Goal: Task Accomplishment & Management: Use online tool/utility

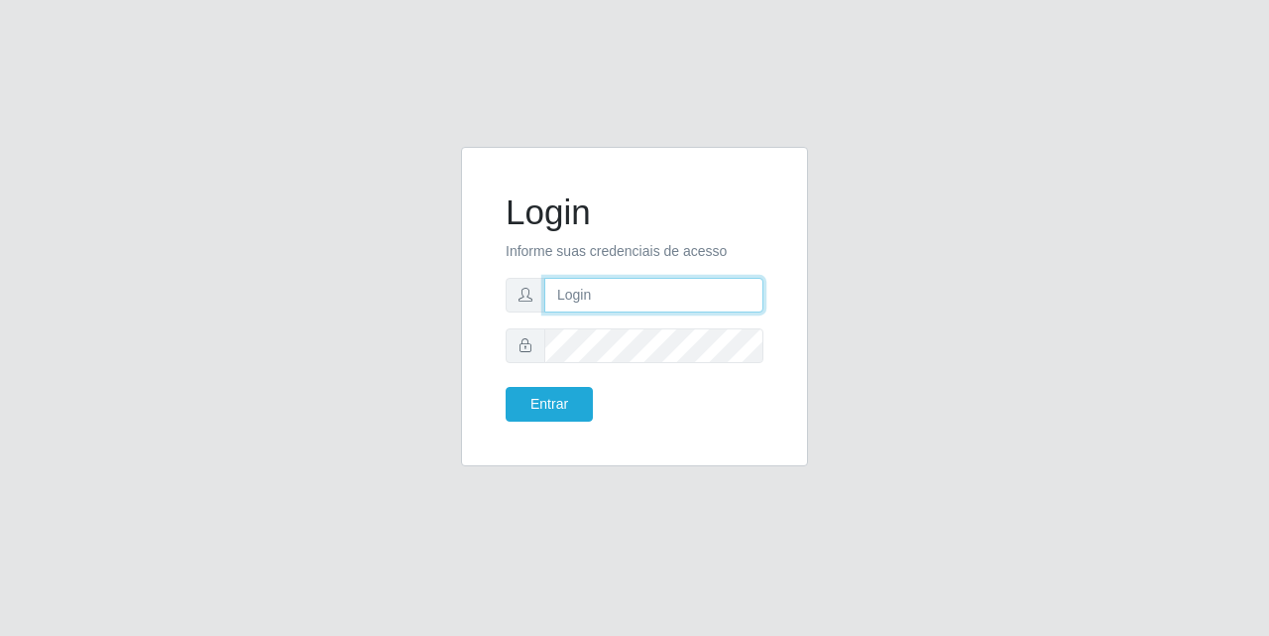
drag, startPoint x: 590, startPoint y: 291, endPoint x: 614, endPoint y: 311, distance: 31.6
click at [590, 291] on input "text" at bounding box center [653, 295] width 219 height 35
type input "[EMAIL_ADDRESS][DOMAIN_NAME]"
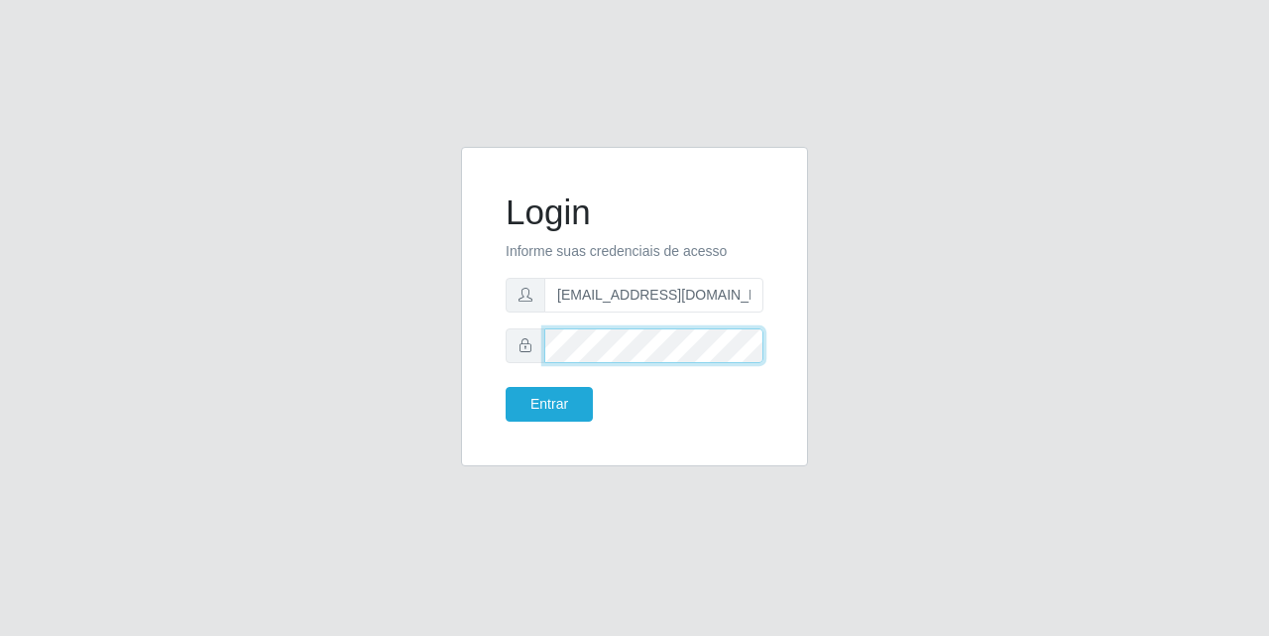
click at [506, 387] on button "Entrar" at bounding box center [549, 404] width 87 height 35
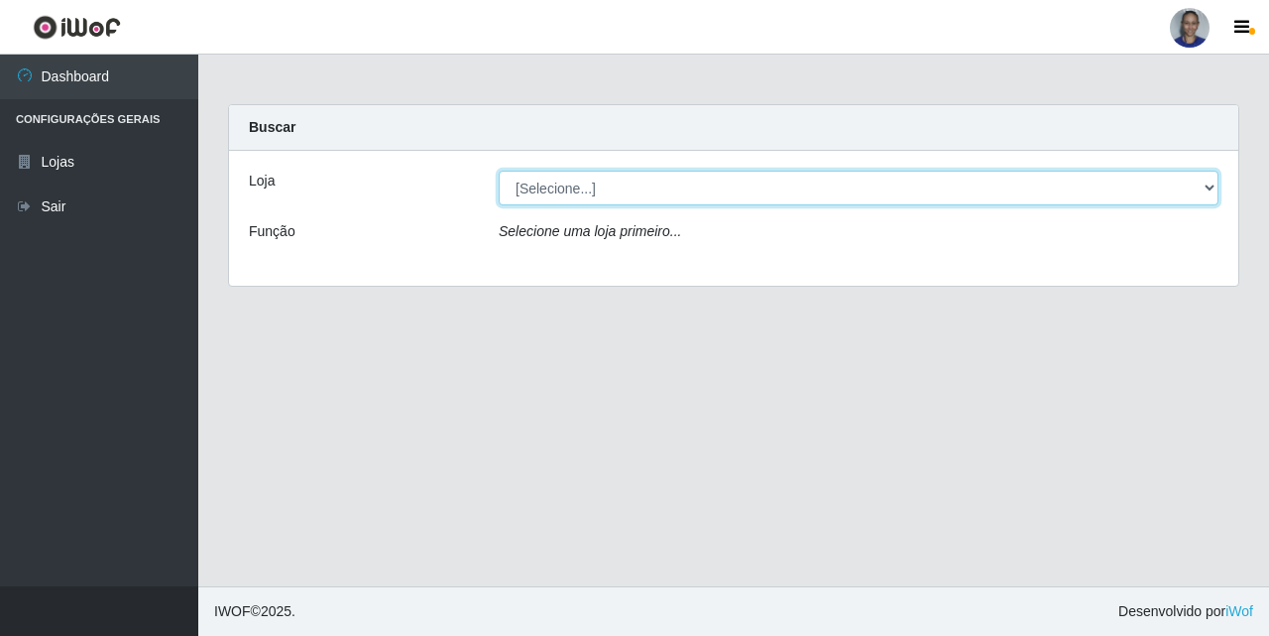
click at [1211, 191] on select "[Selecione...] Supermercado [GEOGRAPHIC_DATA]" at bounding box center [859, 188] width 720 height 35
select select "165"
click at [499, 171] on select "[Selecione...] Supermercado [GEOGRAPHIC_DATA]" at bounding box center [859, 188] width 720 height 35
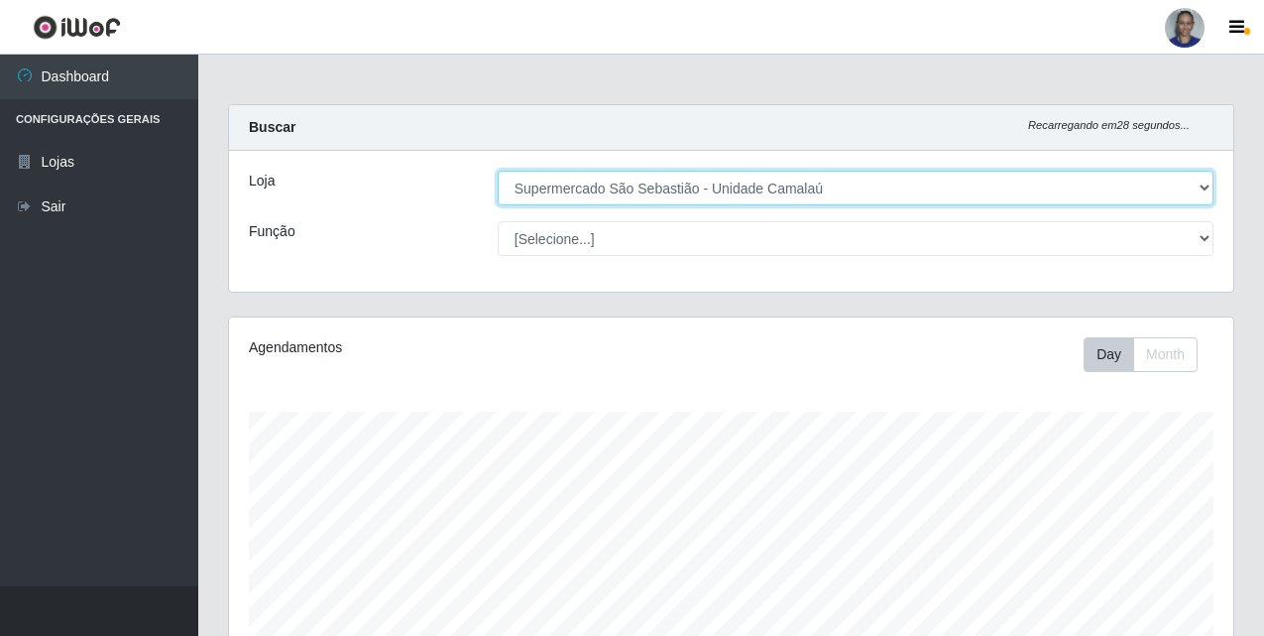
scroll to position [328, 0]
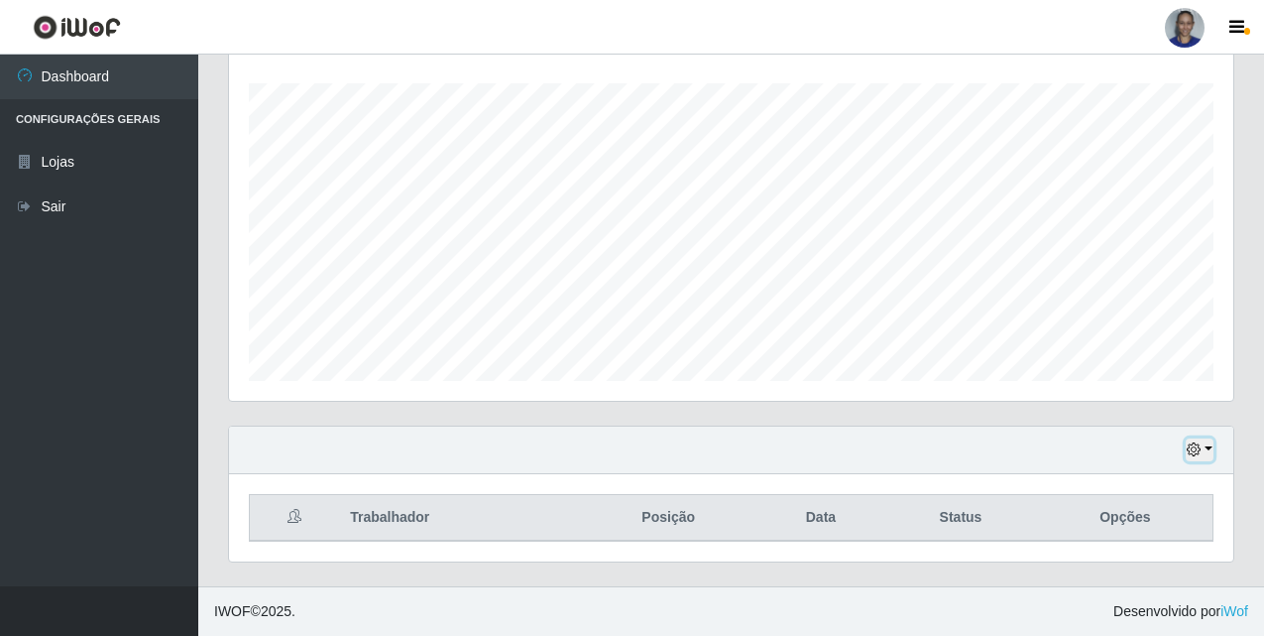
click at [1208, 453] on button "button" at bounding box center [1200, 449] width 28 height 23
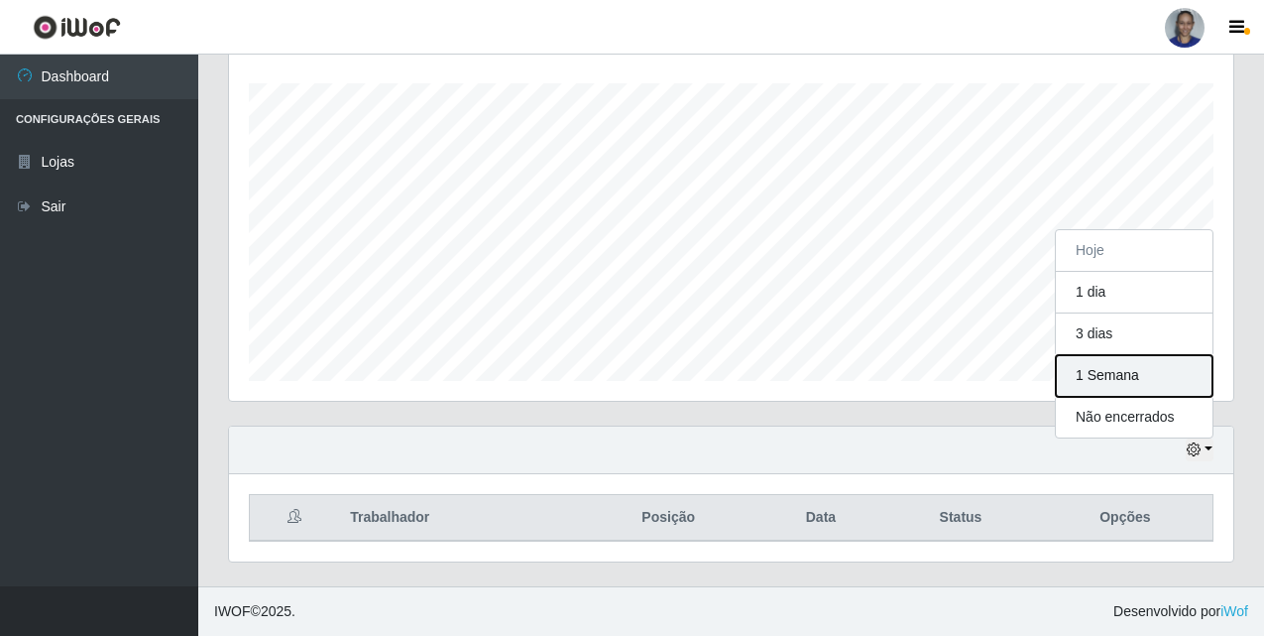
click at [1173, 376] on button "1 Semana" at bounding box center [1134, 376] width 157 height 42
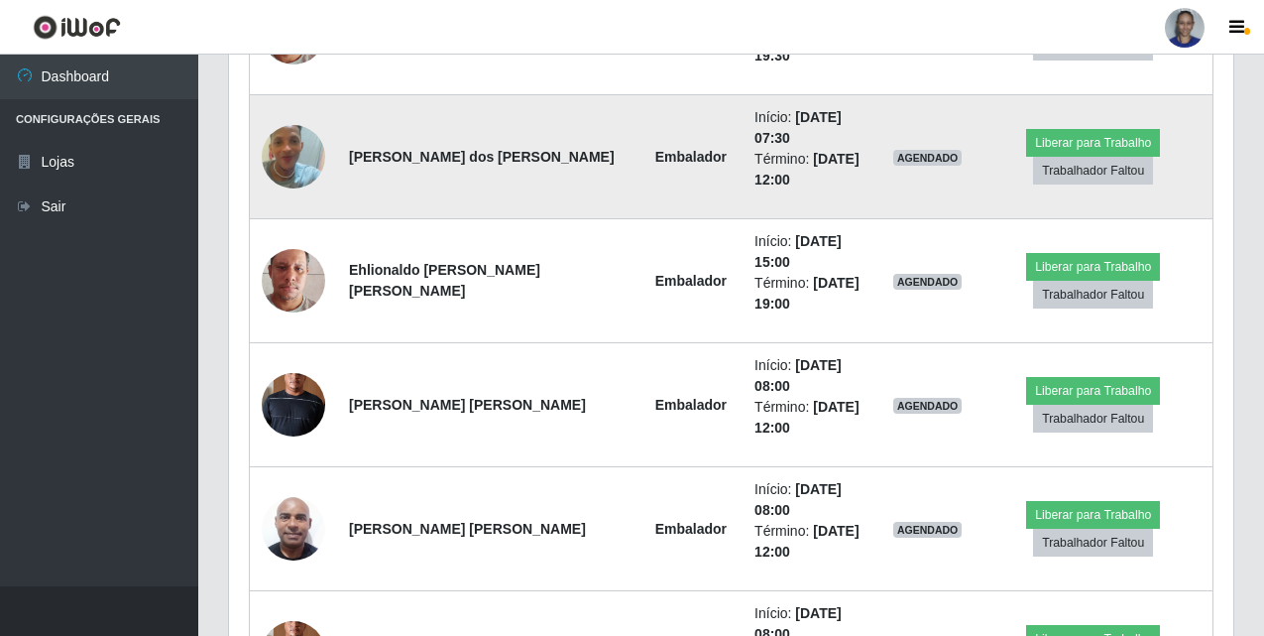
scroll to position [1221, 0]
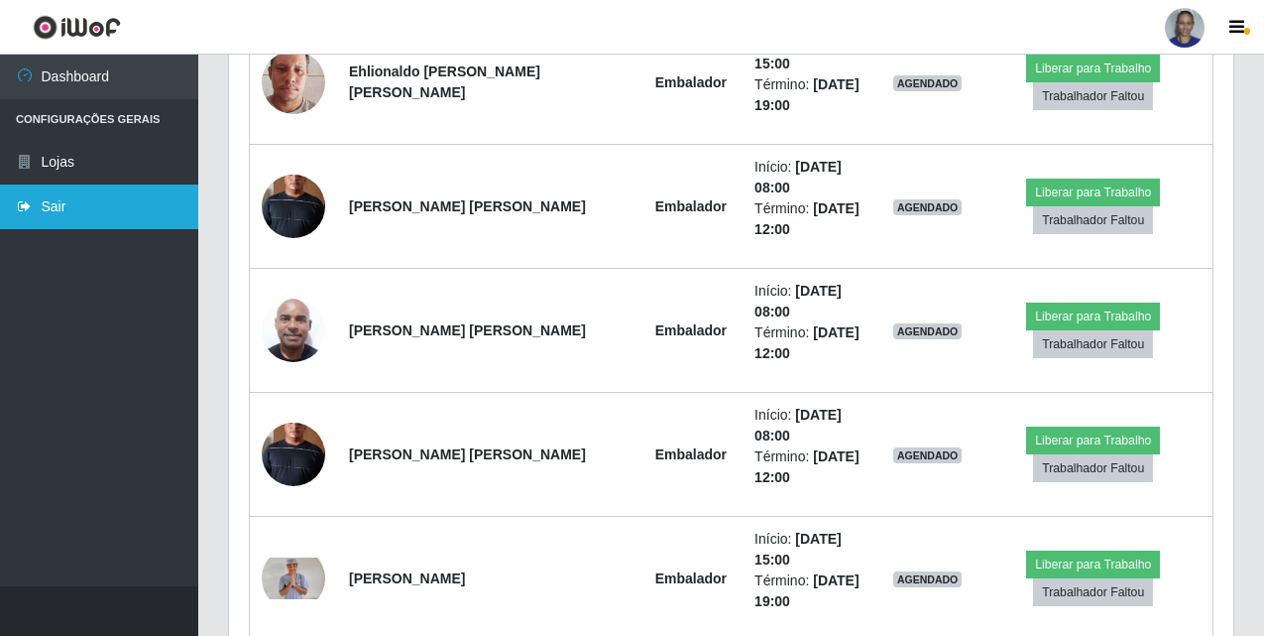
click at [95, 202] on link "Sair" at bounding box center [99, 206] width 198 height 45
